Goal: Transaction & Acquisition: Purchase product/service

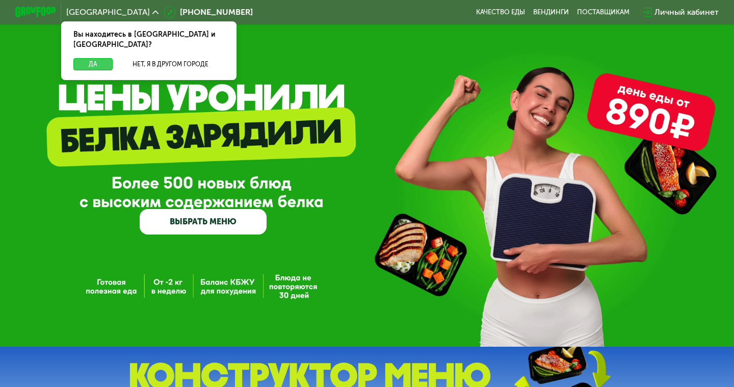
click at [101, 58] on button "Да" at bounding box center [92, 64] width 39 height 12
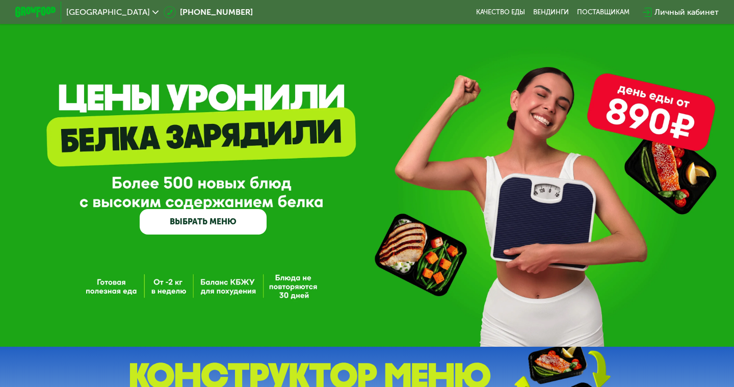
click at [188, 220] on link "ВЫБРАТЬ МЕНЮ" at bounding box center [203, 221] width 127 height 25
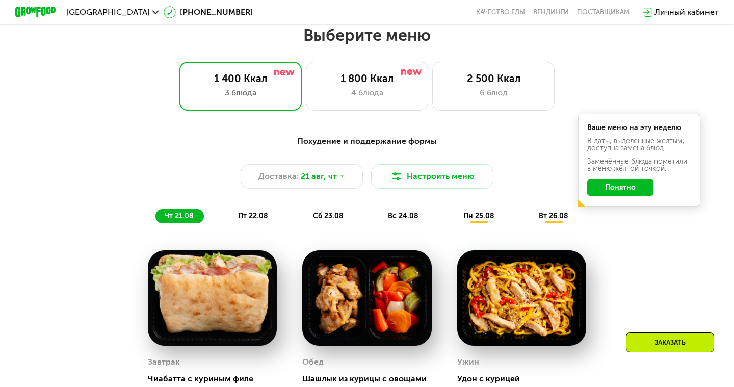
scroll to position [435, 0]
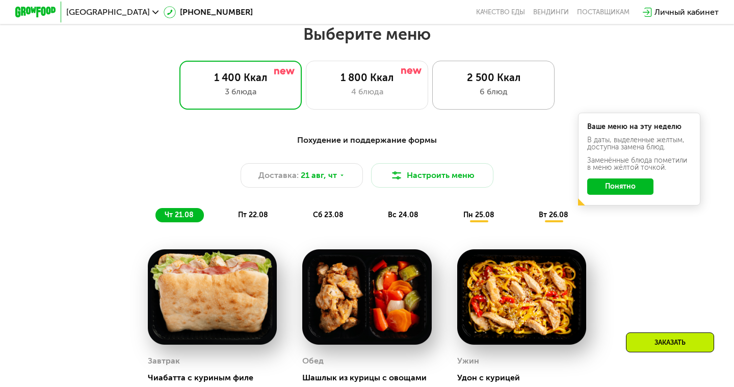
click at [482, 82] on div "2 500 Ккал" at bounding box center [493, 77] width 101 height 12
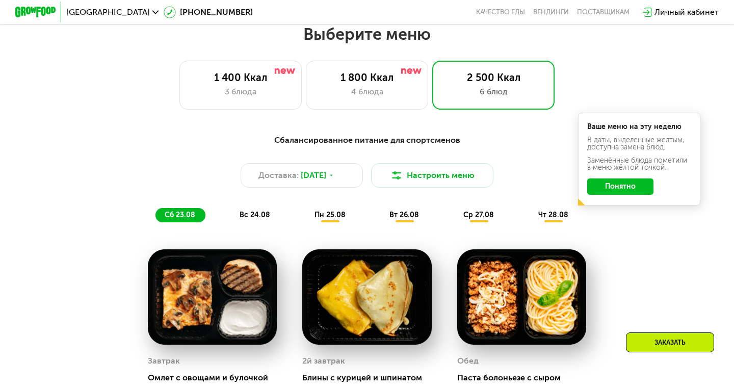
click at [620, 211] on div "Сбалансированное питание для спортсменов Доставка: [DATE] Настроить меню сб 23.…" at bounding box center [366, 178] width 615 height 100
click at [613, 186] on button "Понятно" at bounding box center [620, 186] width 66 height 16
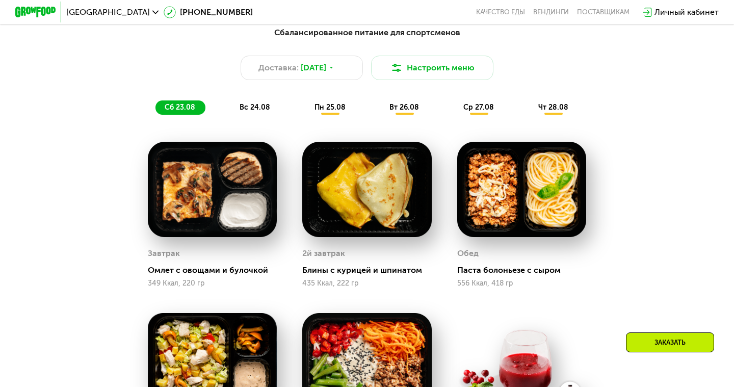
scroll to position [526, 0]
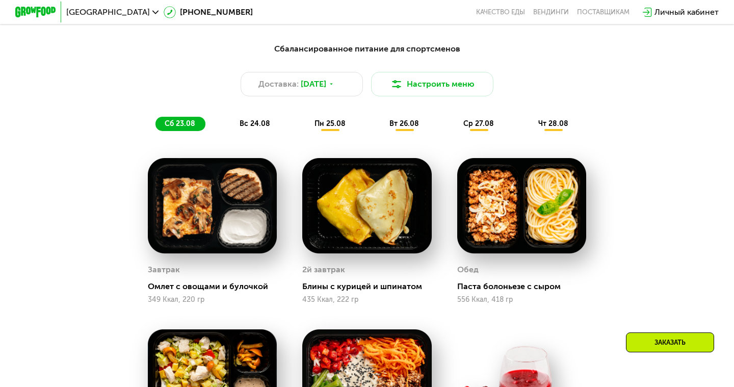
click at [262, 125] on span "вс 24.08" at bounding box center [254, 123] width 31 height 9
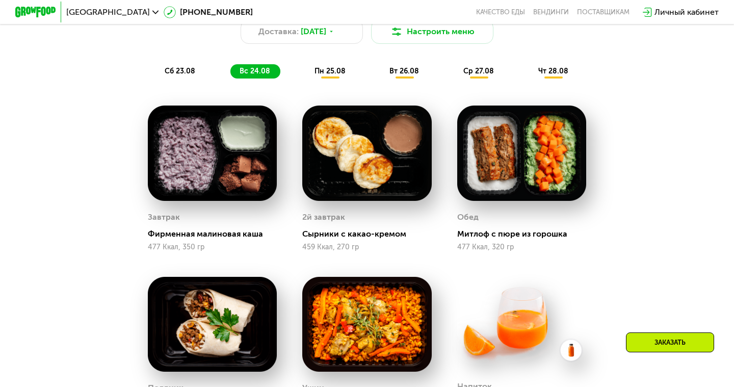
scroll to position [575, 0]
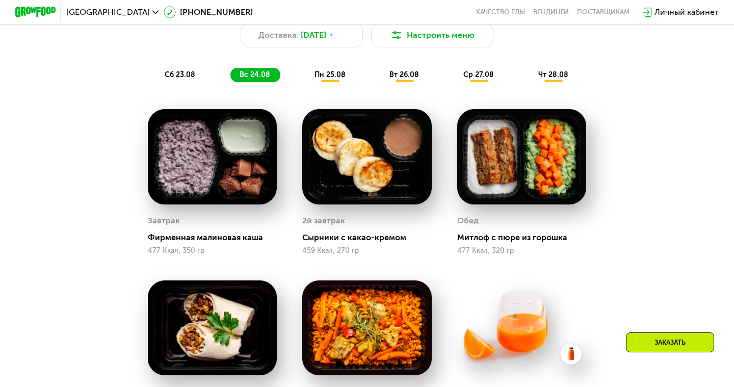
click at [399, 82] on div "Сбалансированное питание для спортсменов Доставка: [DATE] Настроить меню сб 23.…" at bounding box center [366, 38] width 615 height 100
click at [454, 79] on div "вт 26.08" at bounding box center [479, 75] width 50 height 14
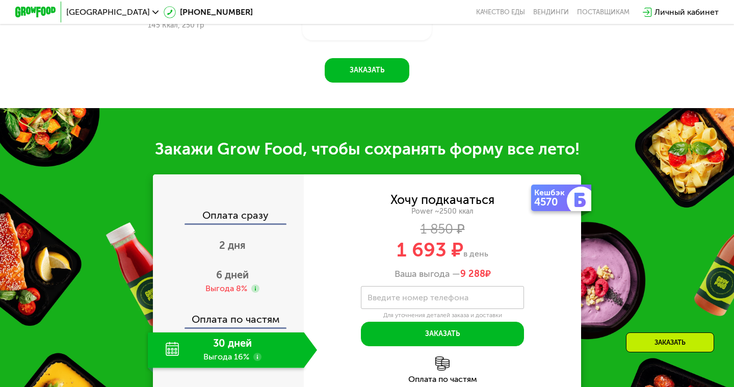
scroll to position [1084, 0]
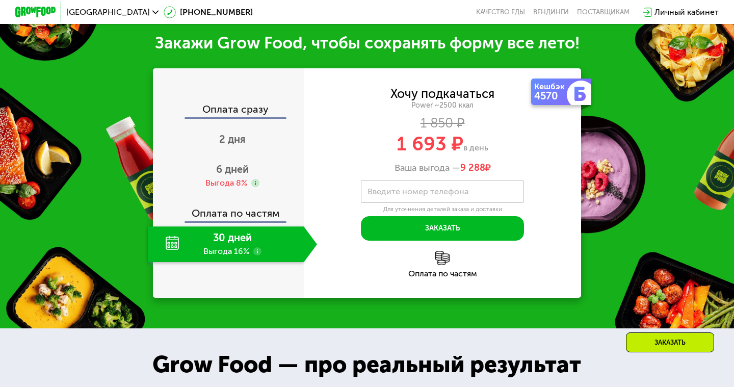
scroll to position [1246, 0]
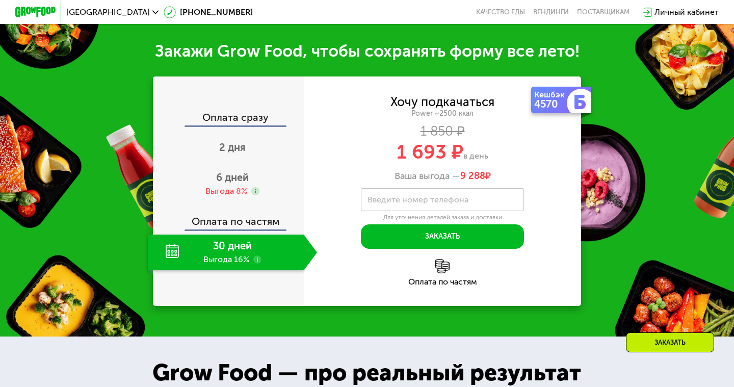
click at [478, 152] on span "в день" at bounding box center [475, 156] width 25 height 10
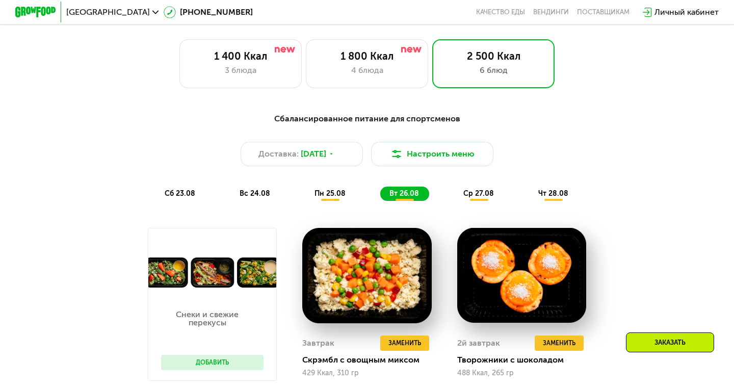
scroll to position [0, 0]
